Goal: Transaction & Acquisition: Purchase product/service

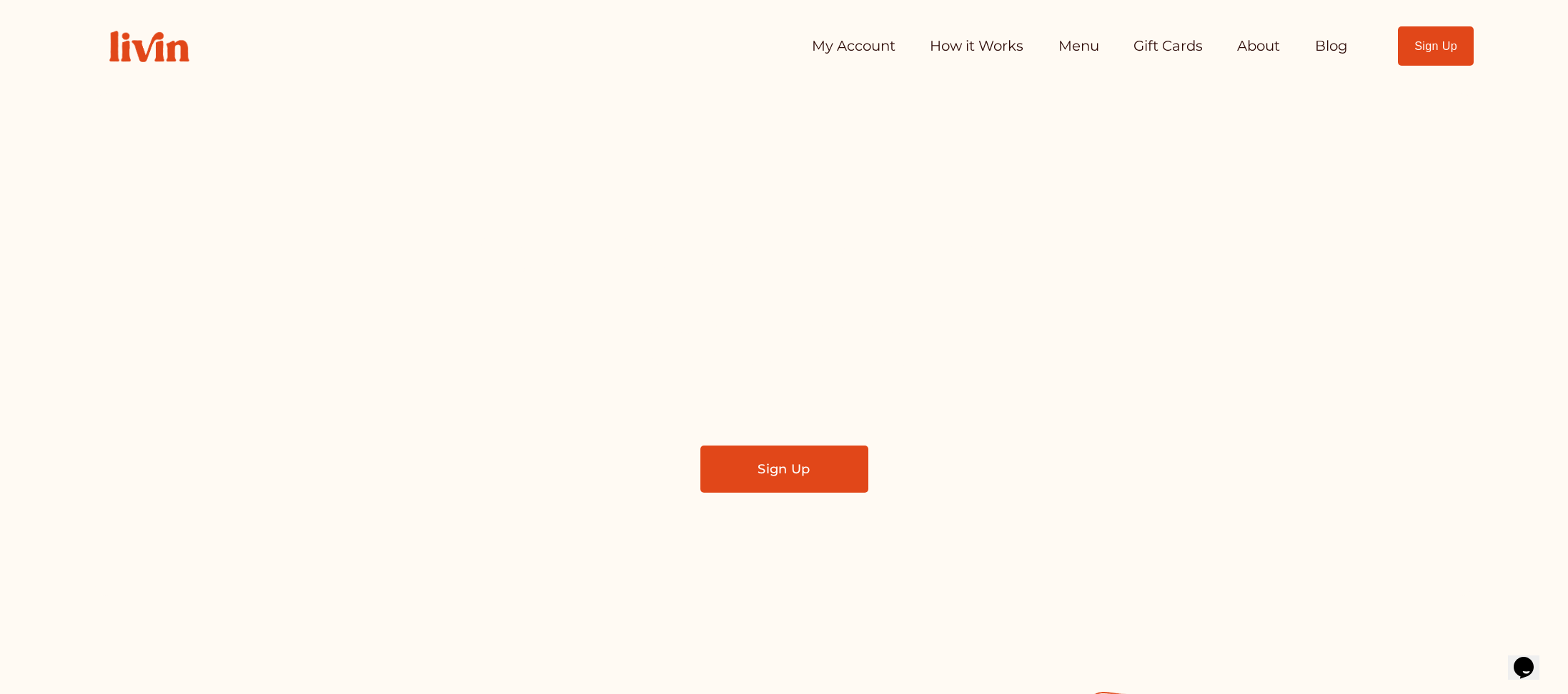
click at [846, 47] on link "My Account" at bounding box center [854, 46] width 84 height 29
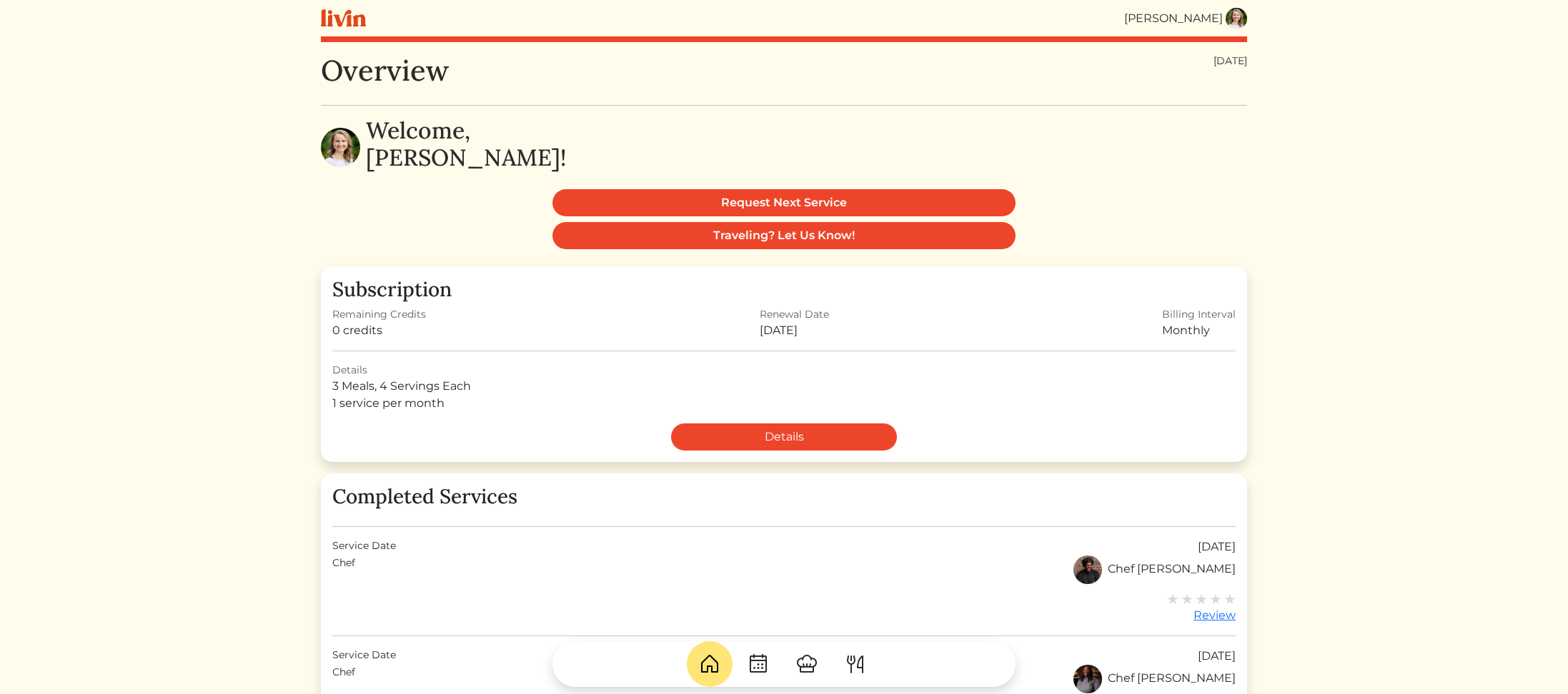
scroll to position [6, 0]
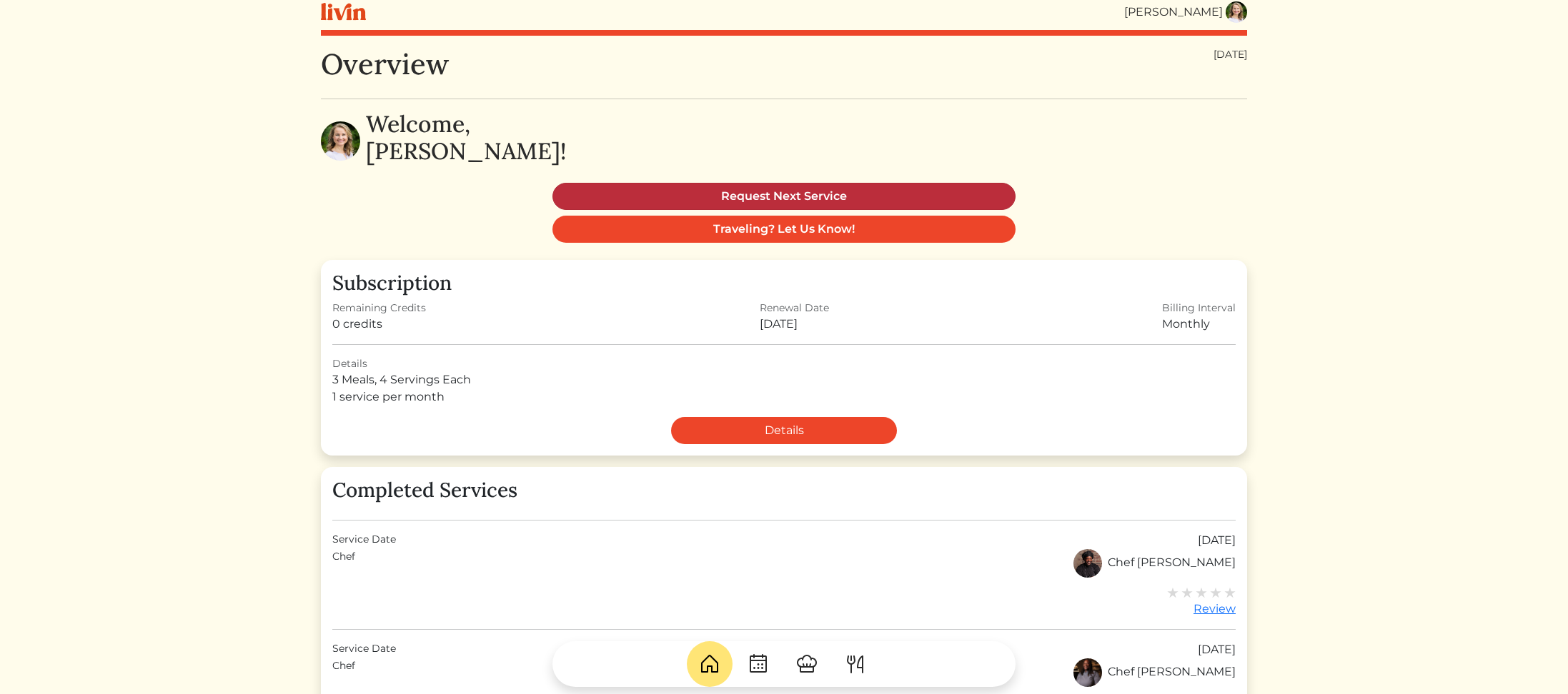
click at [767, 194] on link "Request Next Service" at bounding box center [784, 195] width 463 height 27
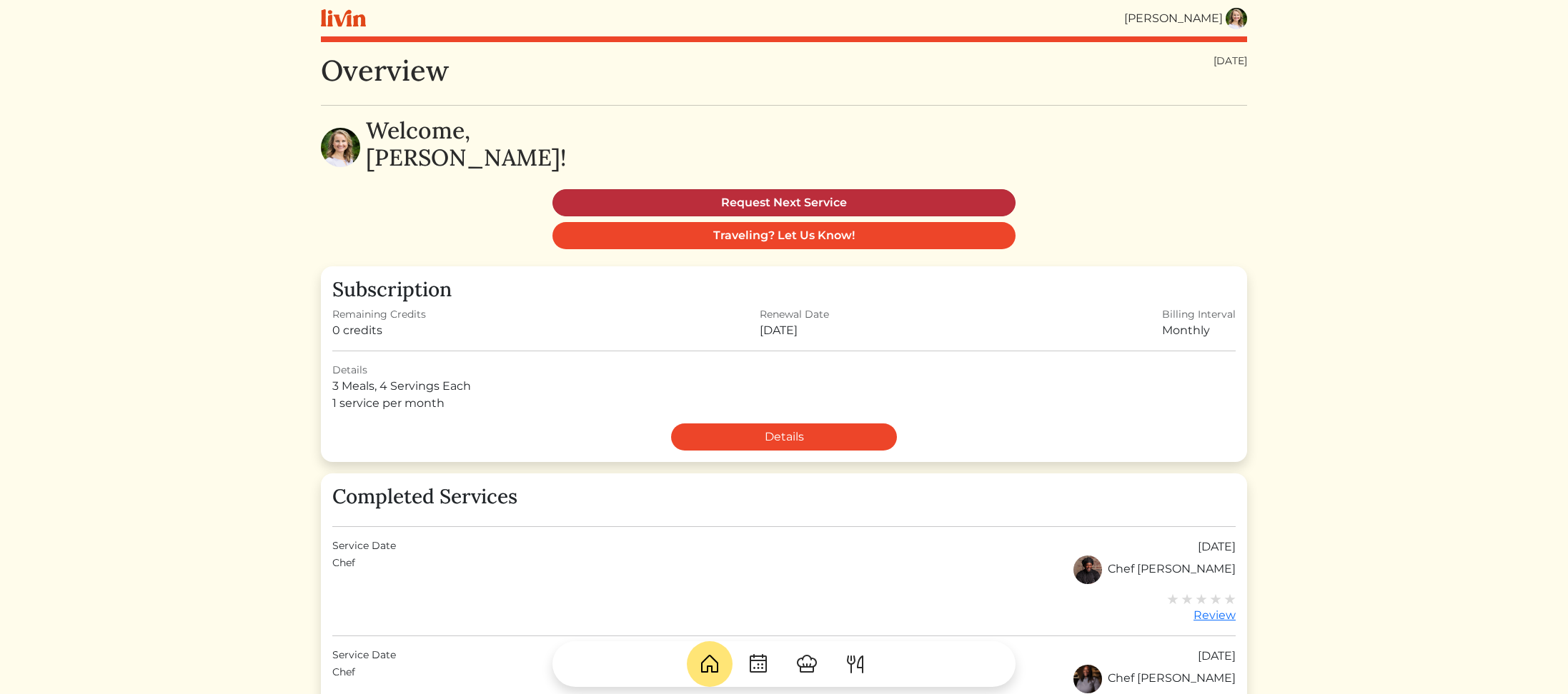
click at [777, 197] on link "Request Next Service" at bounding box center [784, 202] width 463 height 27
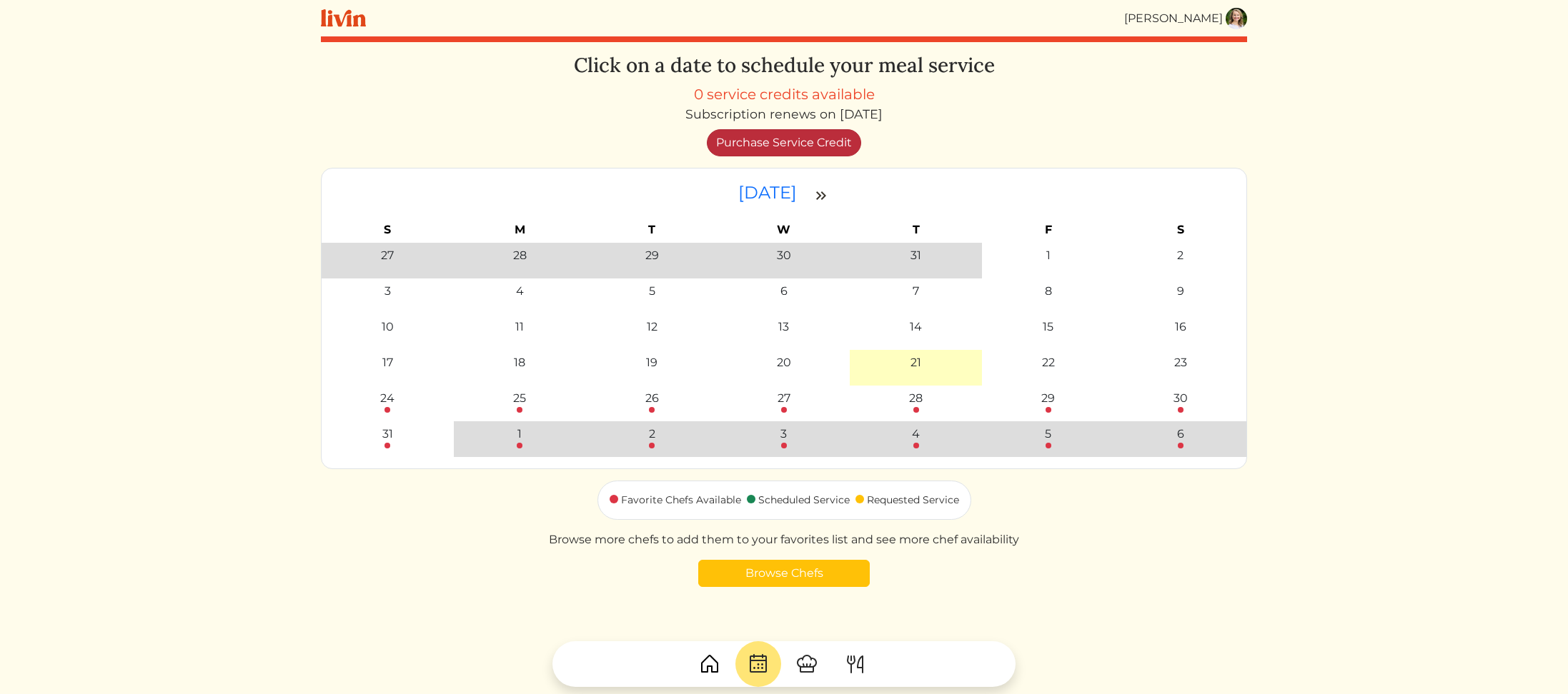
click at [779, 143] on link "Purchase Service Credit" at bounding box center [784, 142] width 154 height 27
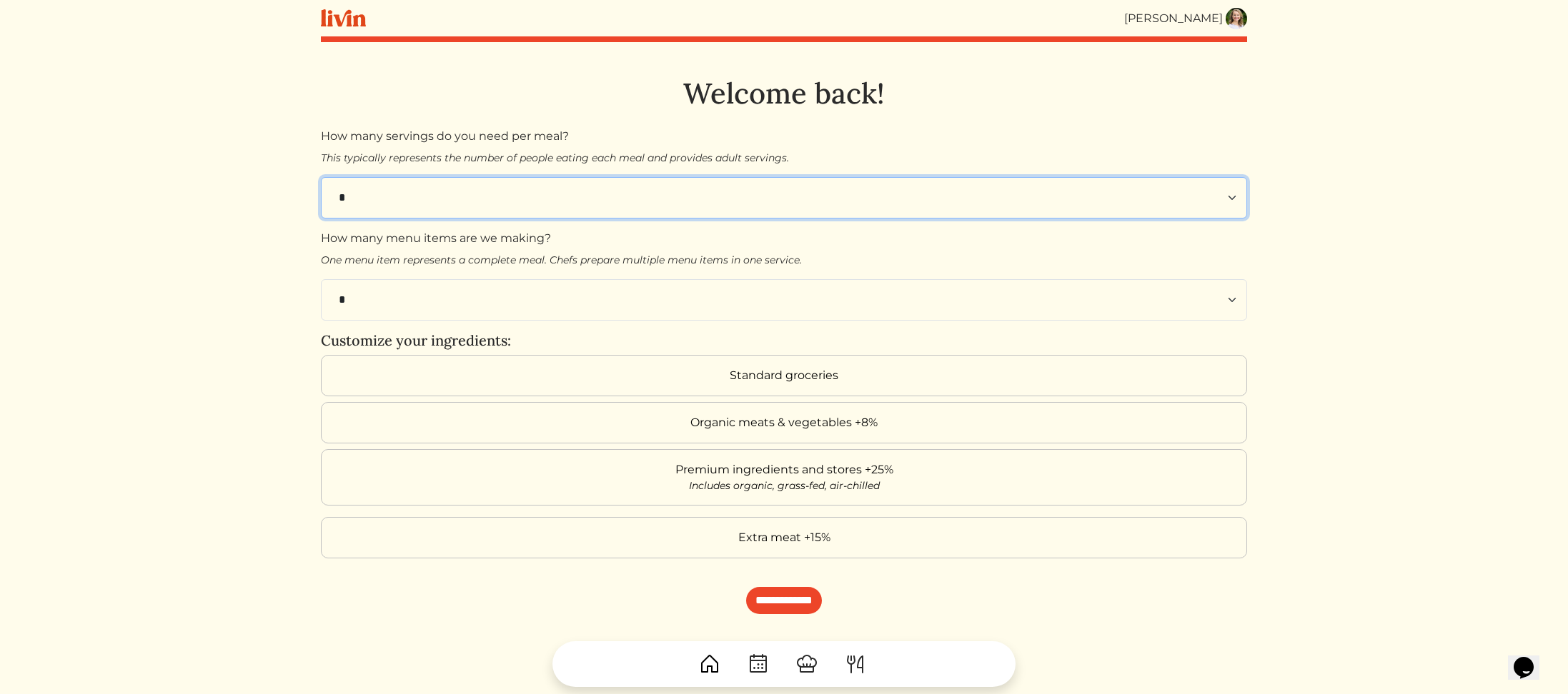
click at [1234, 197] on select "* * * * * * * * **" at bounding box center [784, 197] width 926 height 41
select select "*"
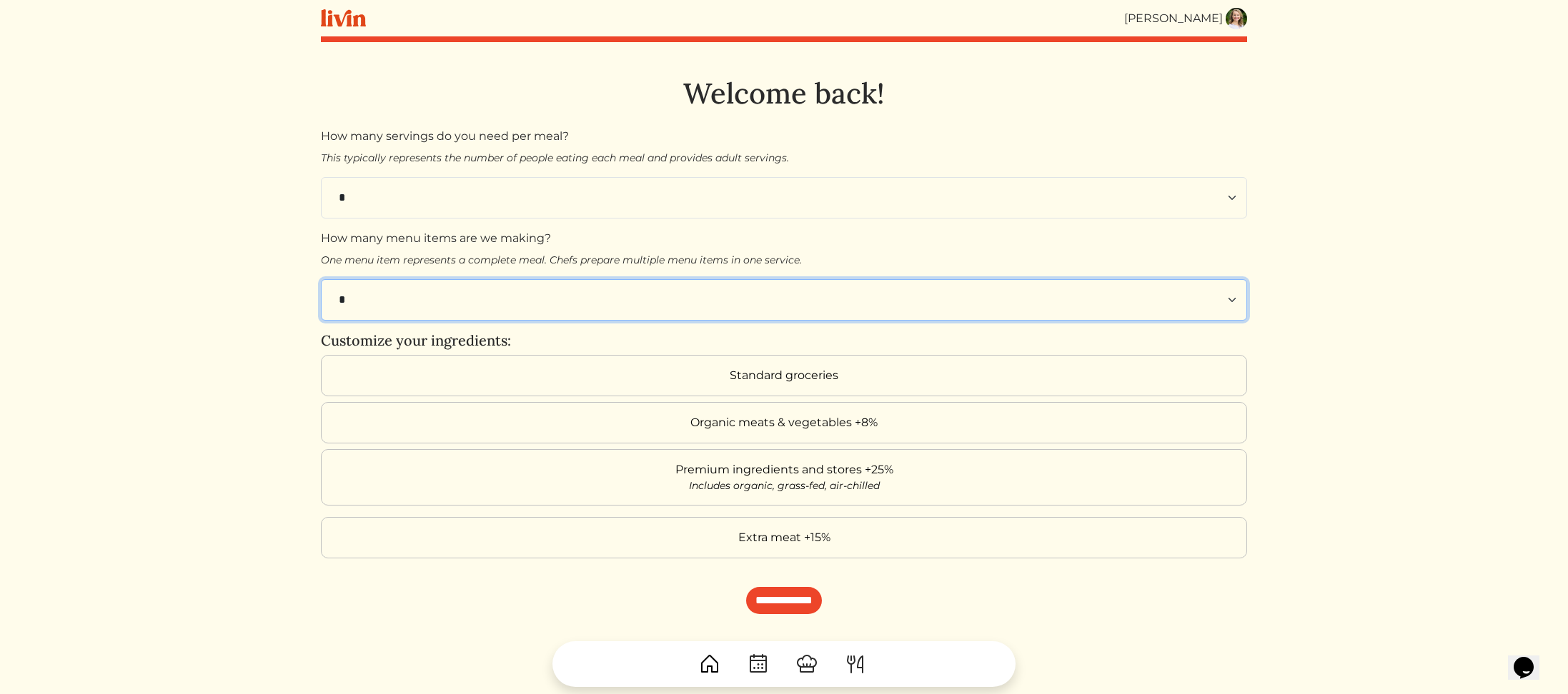
click at [1231, 303] on select "* * * * * * * * **" at bounding box center [784, 300] width 926 height 41
select select "*"
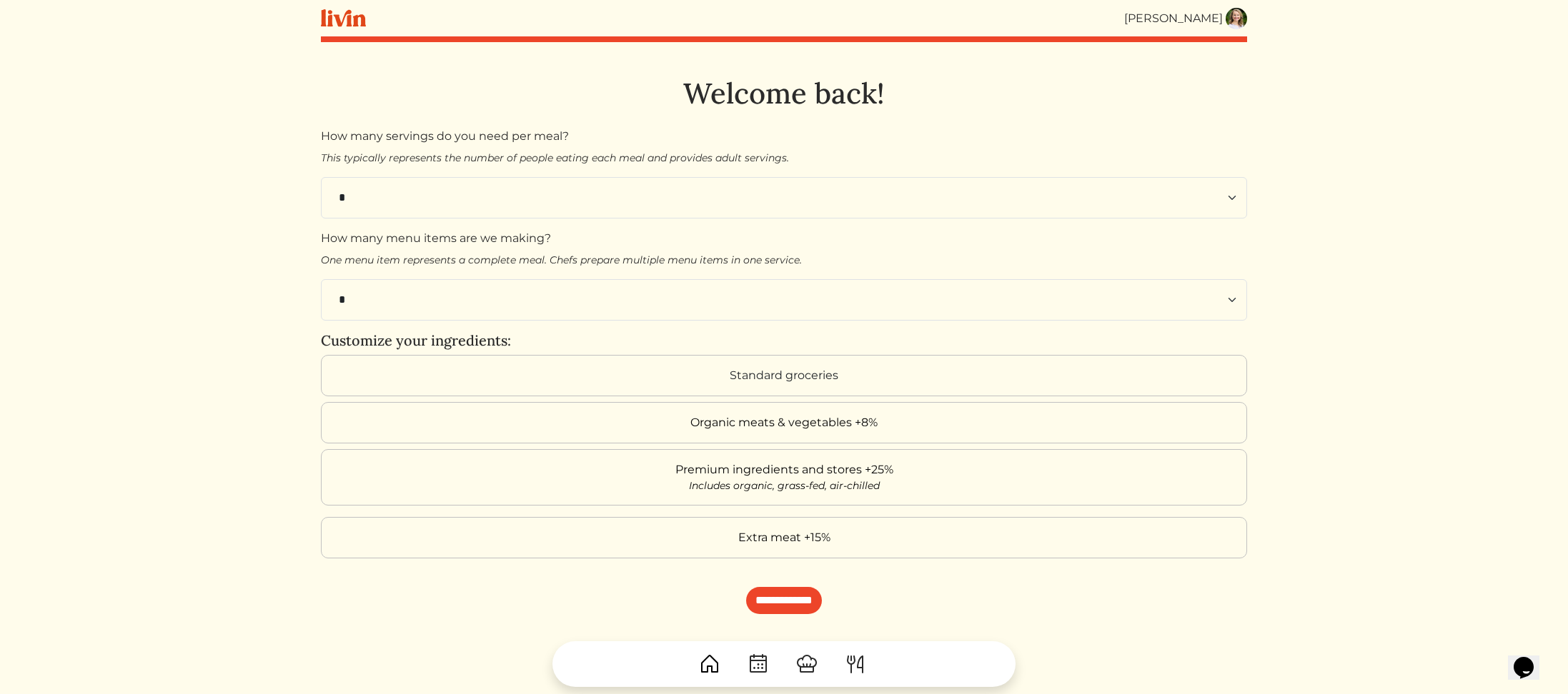
click at [866, 379] on label "Standard groceries" at bounding box center [784, 375] width 926 height 41
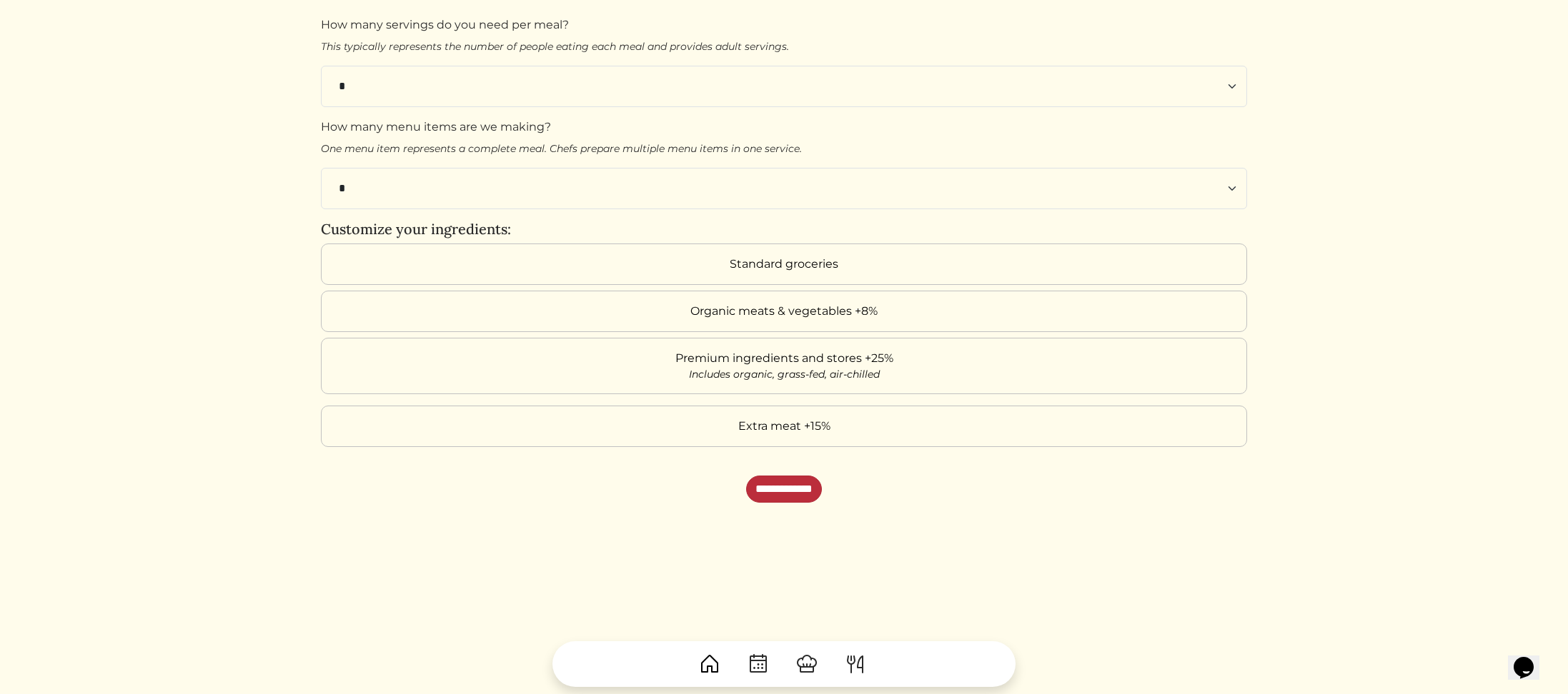
scroll to position [115, 0]
click at [777, 472] on input "**********" at bounding box center [784, 485] width 76 height 27
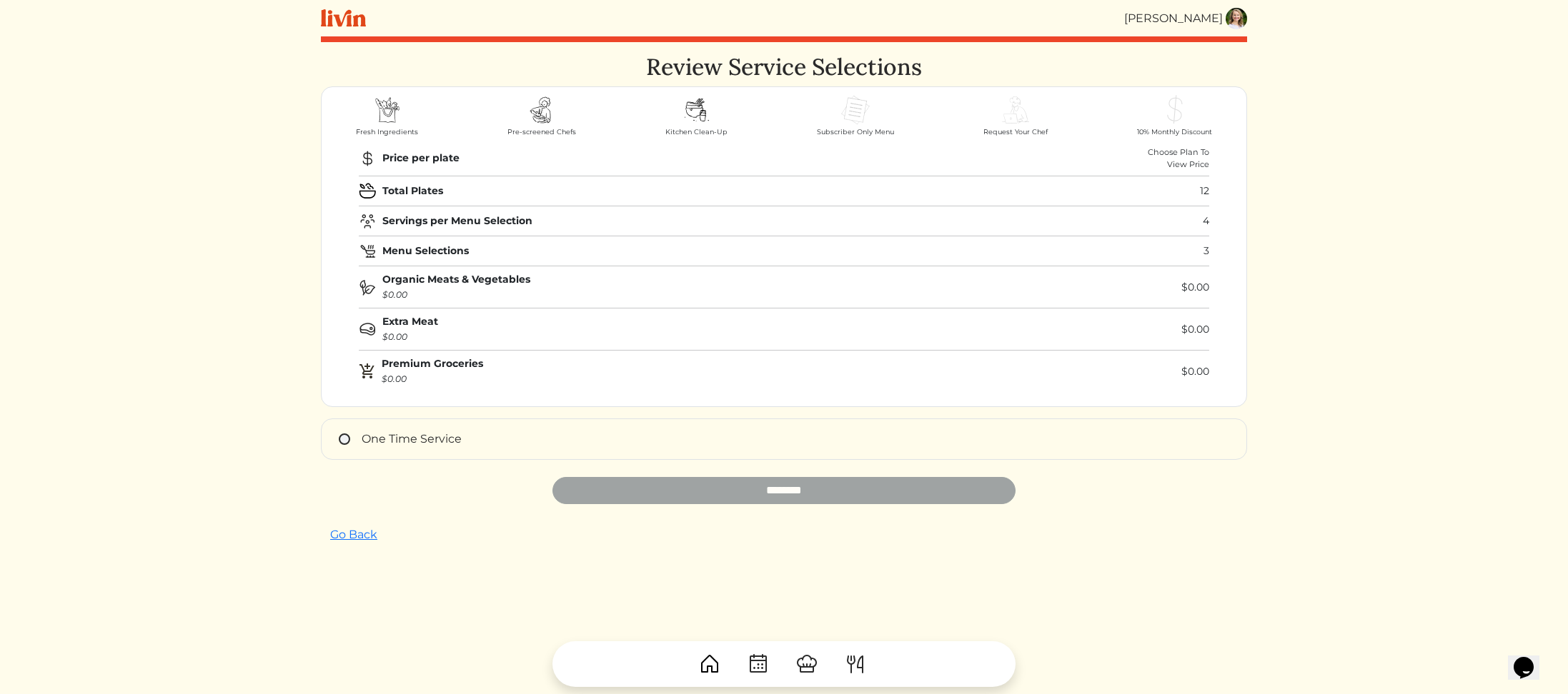
click at [1186, 15] on div "Lesley Baradel" at bounding box center [1173, 18] width 99 height 18
click at [1180, 21] on div "Lesley Baradel" at bounding box center [1173, 18] width 99 height 18
click at [353, 17] on img at bounding box center [343, 18] width 45 height 18
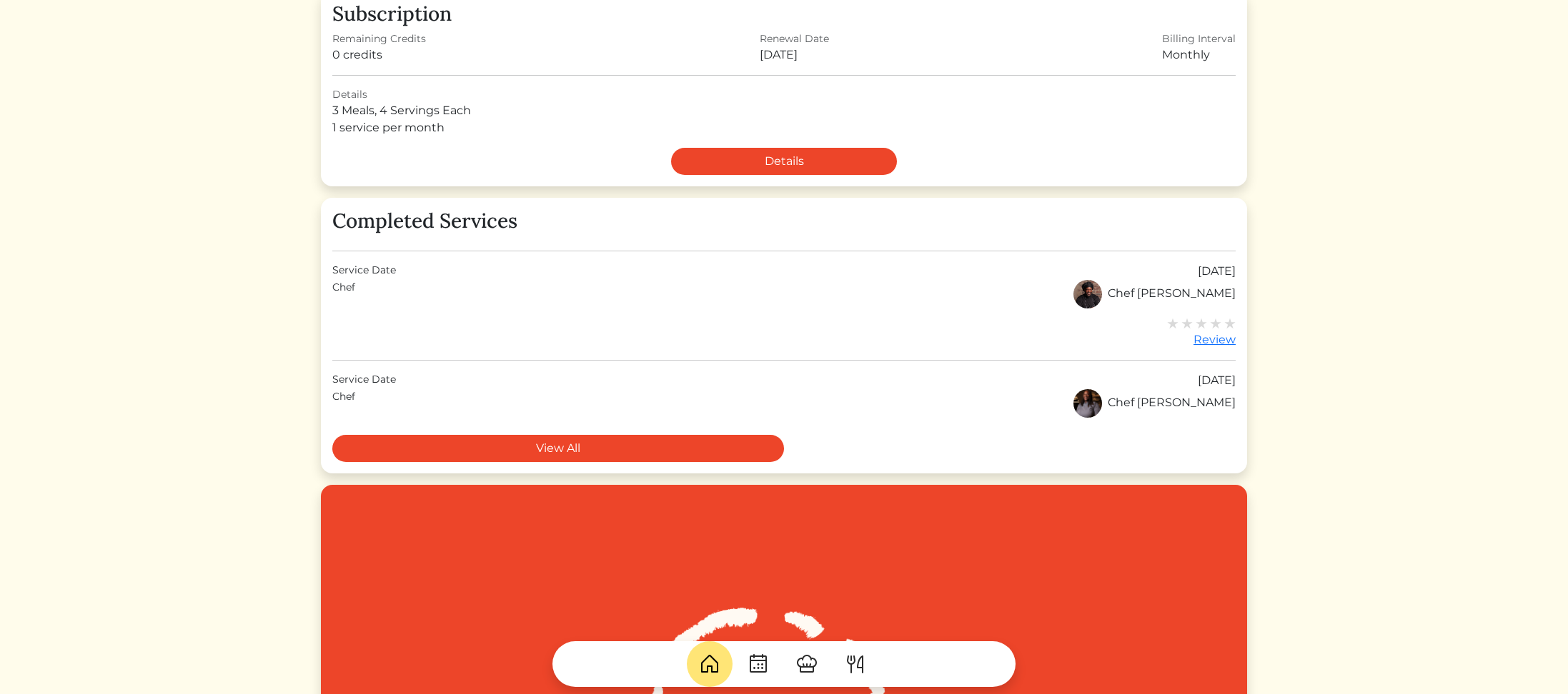
scroll to position [289, 0]
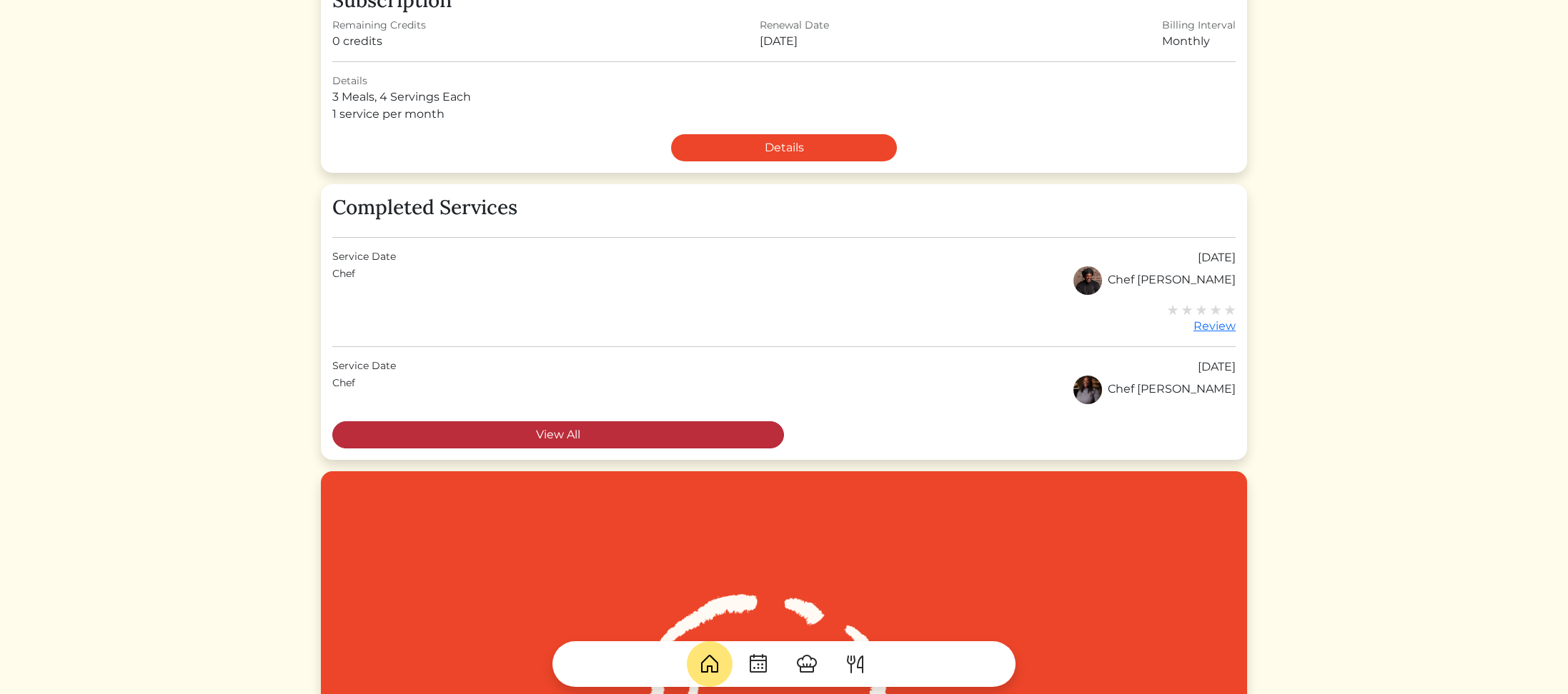
click at [549, 437] on link "View All" at bounding box center [558, 434] width 452 height 27
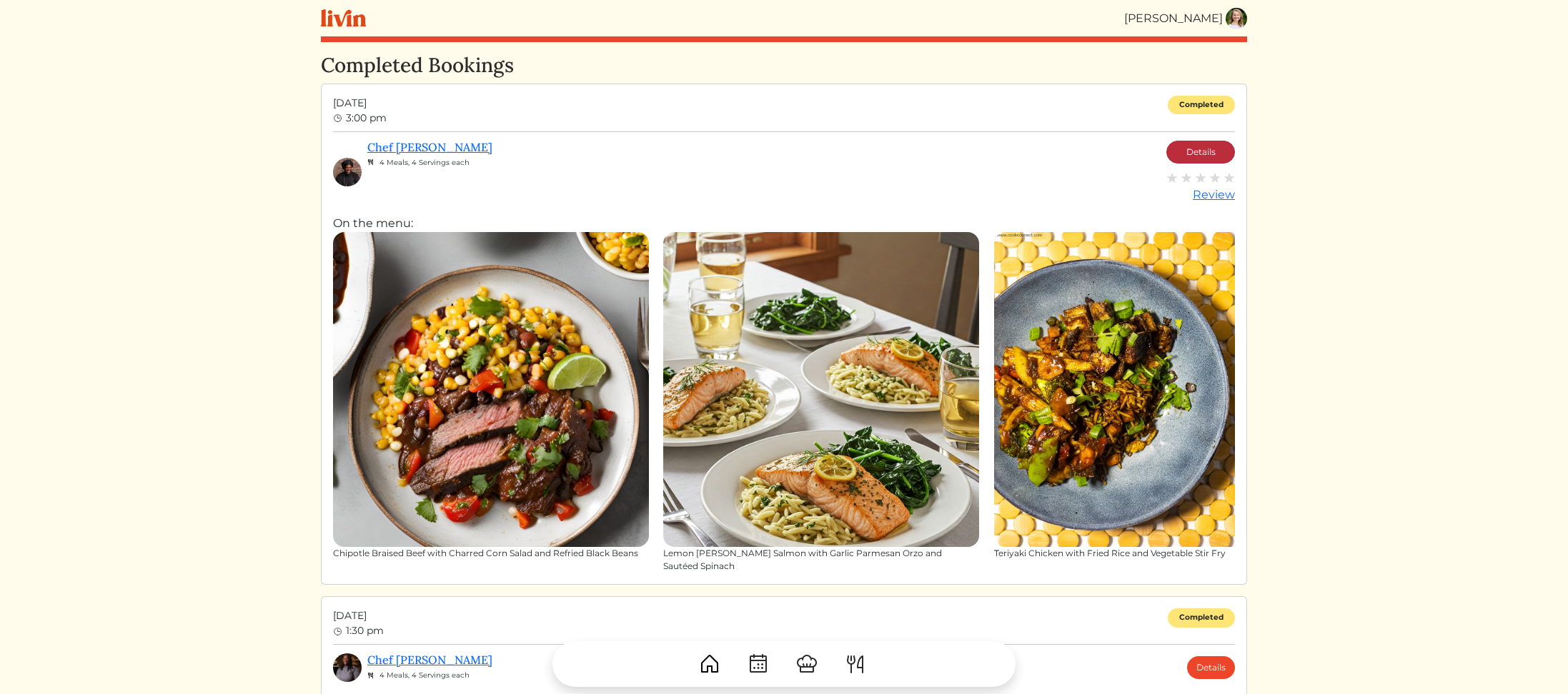
click at [1198, 149] on link "Details" at bounding box center [1200, 152] width 68 height 23
